Goal: Task Accomplishment & Management: Manage account settings

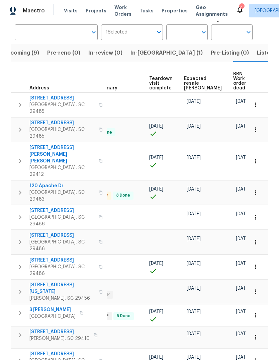
scroll to position [0, 141]
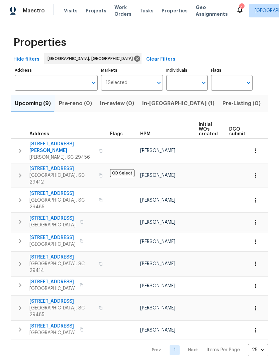
scroll to position [-8, 0]
click at [71, 8] on span "Visits" at bounding box center [71, 10] width 14 height 7
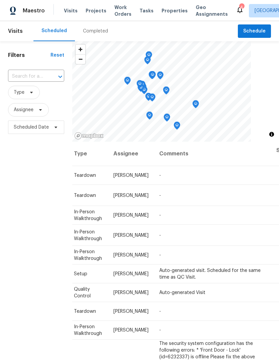
scroll to position [0, 59]
click at [0, 0] on icon at bounding box center [0, 0] width 0 height 0
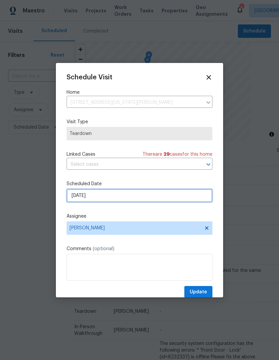
click at [180, 198] on input "[DATE]" at bounding box center [140, 195] width 146 height 13
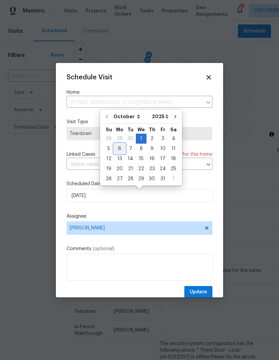
click at [117, 149] on div "6" at bounding box center [119, 148] width 11 height 9
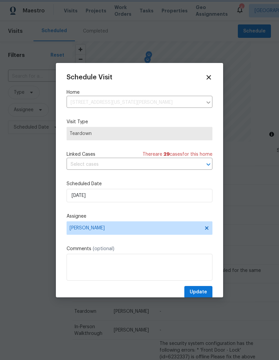
type input "[DATE]"
click at [204, 292] on span "Update" at bounding box center [198, 292] width 17 height 8
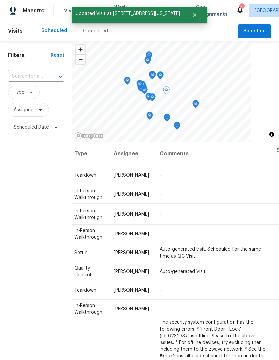
click at [0, 0] on icon at bounding box center [0, 0] width 0 height 0
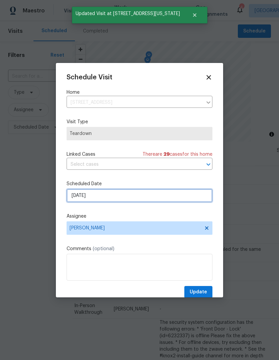
click at [162, 192] on input "[DATE]" at bounding box center [140, 195] width 146 height 13
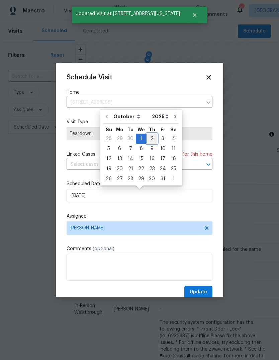
click at [151, 137] on div "2" at bounding box center [152, 138] width 11 height 9
type input "[DATE]"
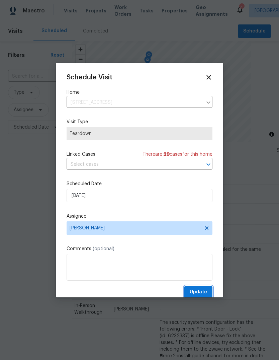
click at [199, 296] on span "Update" at bounding box center [198, 292] width 17 height 8
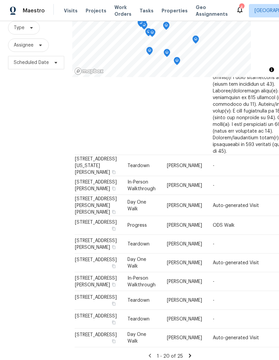
scroll to position [835, 6]
